Goal: Task Accomplishment & Management: Manage account settings

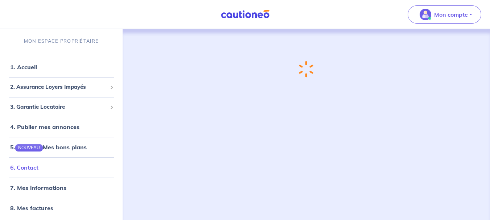
scroll to position [7, 0]
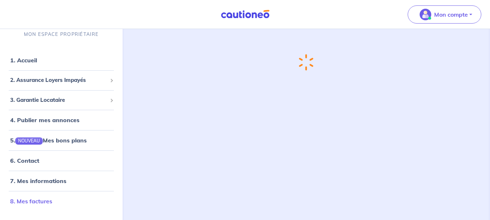
click at [34, 201] on link "8. Mes factures" at bounding box center [31, 201] width 42 height 7
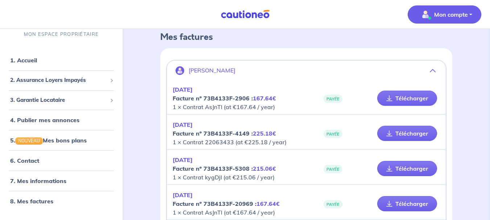
scroll to position [38, 0]
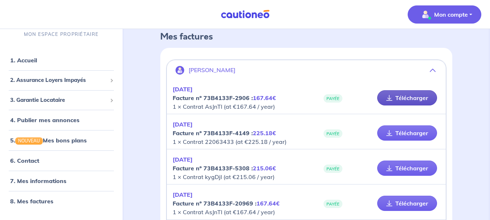
click at [405, 98] on link "Télécharger" at bounding box center [407, 97] width 60 height 15
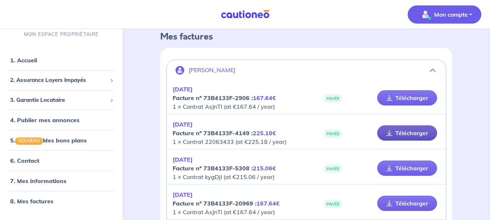
click at [420, 134] on link "Télécharger" at bounding box center [407, 132] width 60 height 15
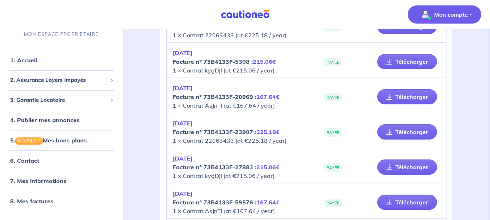
scroll to position [220, 0]
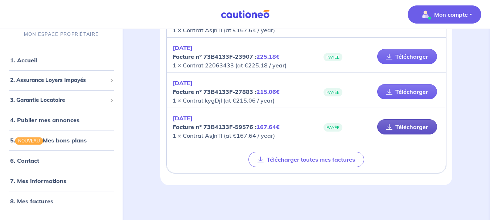
click at [394, 127] on link "Télécharger" at bounding box center [407, 126] width 60 height 15
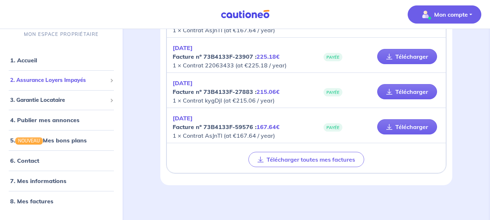
click at [52, 77] on span "2. Assurance Loyers Impayés" at bounding box center [58, 80] width 97 height 8
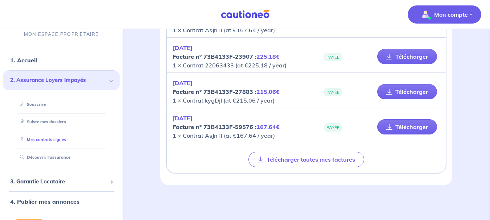
click at [53, 140] on link "Mes contrats signés" at bounding box center [41, 139] width 49 height 5
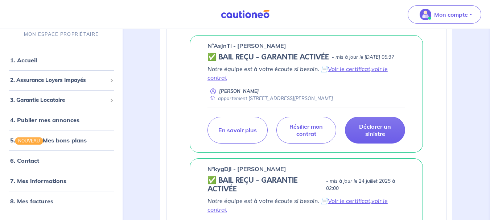
scroll to position [156, 0]
click at [40, 198] on link "8. Mes factures" at bounding box center [31, 201] width 42 height 7
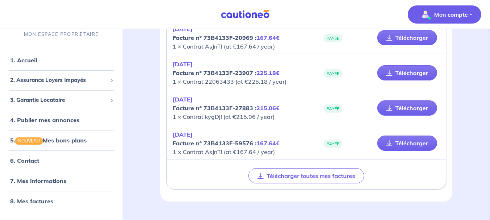
scroll to position [204, 0]
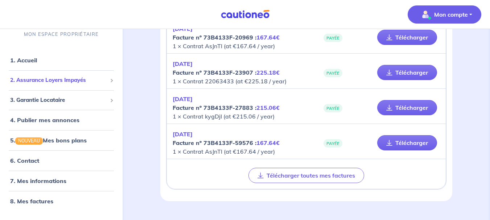
click at [54, 82] on span "2. Assurance Loyers Impayés" at bounding box center [58, 80] width 97 height 8
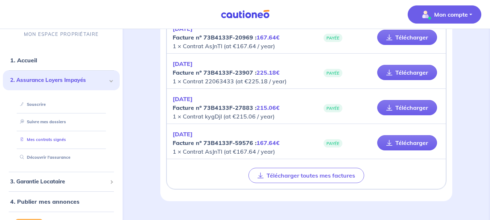
click at [49, 139] on link "Mes contrats signés" at bounding box center [41, 139] width 49 height 5
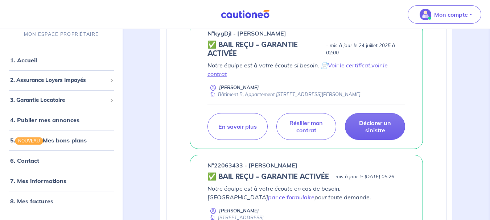
scroll to position [290, 0]
click at [40, 200] on link "8. Mes factures" at bounding box center [31, 201] width 42 height 7
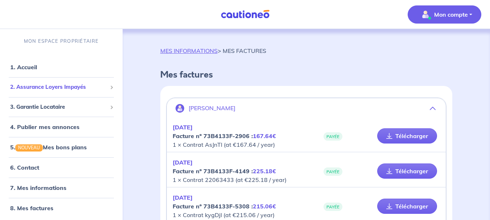
click at [51, 86] on span "2. Assurance Loyers Impayés" at bounding box center [58, 87] width 97 height 8
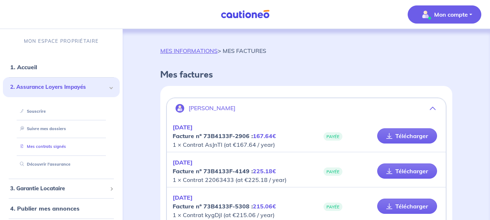
click at [47, 147] on link "Mes contrats signés" at bounding box center [41, 146] width 49 height 5
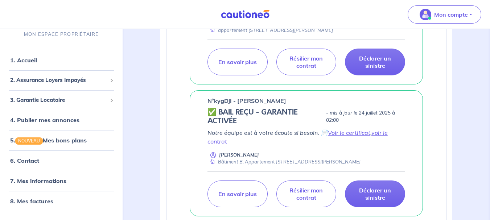
scroll to position [224, 0]
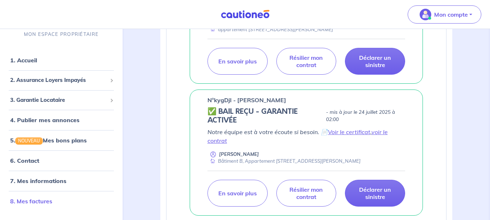
click at [40, 199] on link "8. Mes factures" at bounding box center [31, 201] width 42 height 7
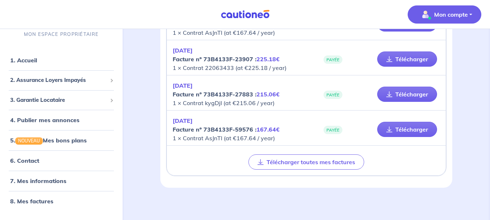
scroll to position [218, 0]
click at [63, 77] on span "2. Assurance Loyers Impayés" at bounding box center [58, 80] width 97 height 8
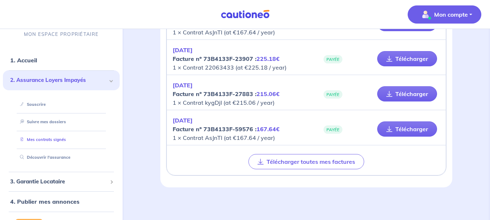
click at [43, 140] on link "Mes contrats signés" at bounding box center [41, 139] width 49 height 5
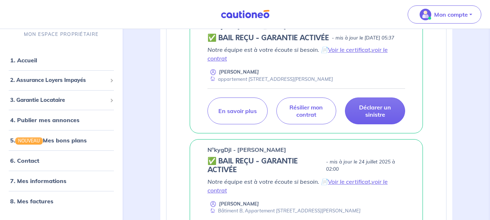
scroll to position [175, 0]
click at [381, 58] on link "voir le contrat" at bounding box center [297, 54] width 180 height 16
click at [380, 189] on link "voir le contrat" at bounding box center [297, 186] width 180 height 16
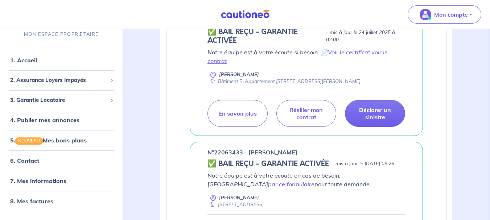
scroll to position [304, 0]
